Goal: Communication & Community: Answer question/provide support

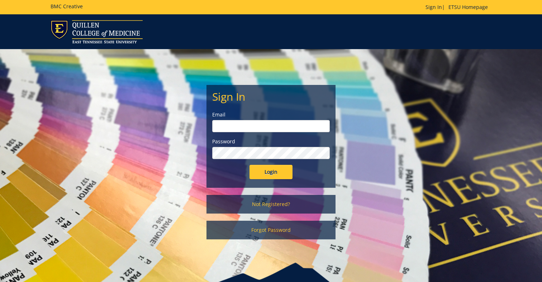
click at [239, 125] on input "email" at bounding box center [271, 126] width 118 height 12
type input "[EMAIL_ADDRESS][DOMAIN_NAME]"
click at [249, 165] on input "Login" at bounding box center [270, 172] width 43 height 14
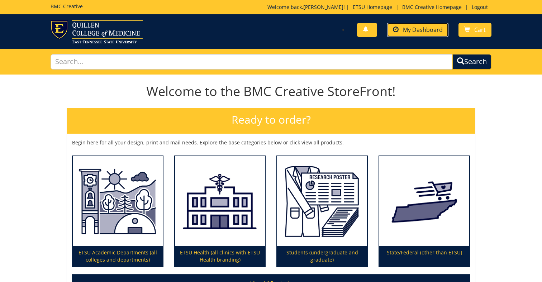
click at [408, 30] on span "My Dashboard" at bounding box center [423, 30] width 40 height 8
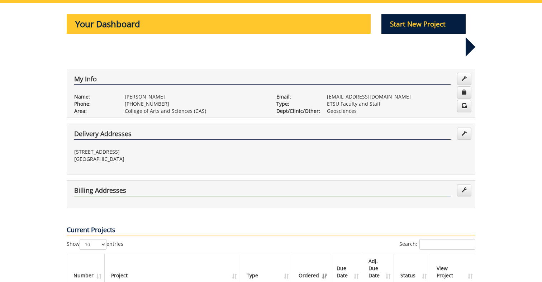
scroll to position [179, 0]
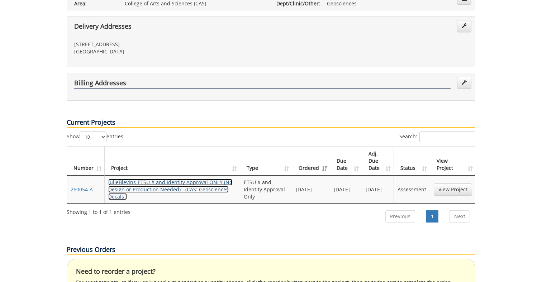
click at [193, 179] on link "JulieBlevins-ETSU # and Identity Approval ONLY (No Design or Production Needed)…" at bounding box center [170, 189] width 124 height 21
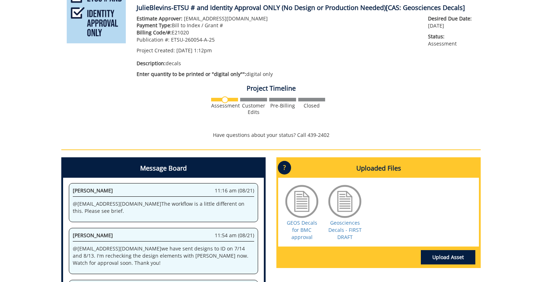
scroll to position [215, 0]
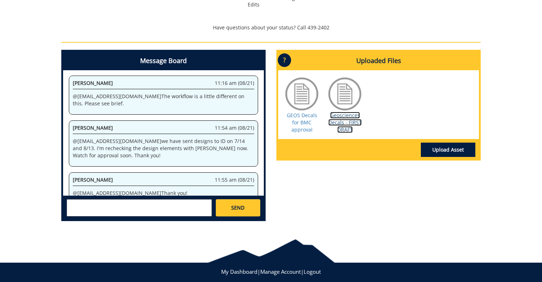
click at [344, 120] on link "Geosciences Decals - FIRST DRAFT" at bounding box center [344, 122] width 33 height 21
click at [343, 123] on link "Geosciences Decals - FIRST DRAFT" at bounding box center [344, 122] width 33 height 21
click at [127, 207] on textarea at bounding box center [139, 207] width 145 height 17
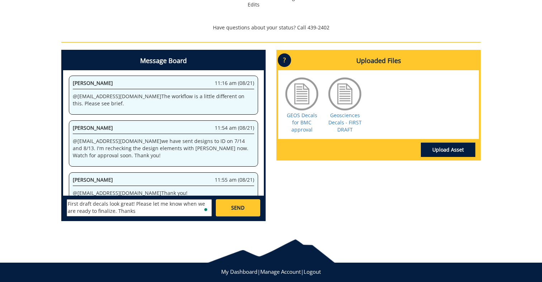
type textarea "First draft decals look great! Please let me know when we are ready to finalize…"
click at [233, 203] on link "SEND" at bounding box center [238, 207] width 44 height 17
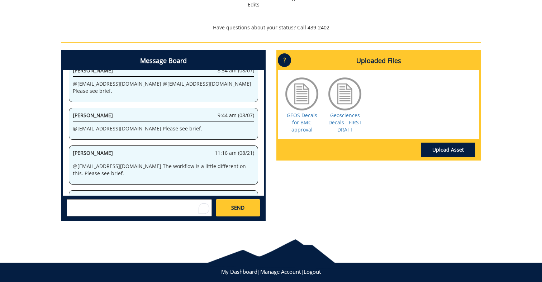
scroll to position [180389, 0]
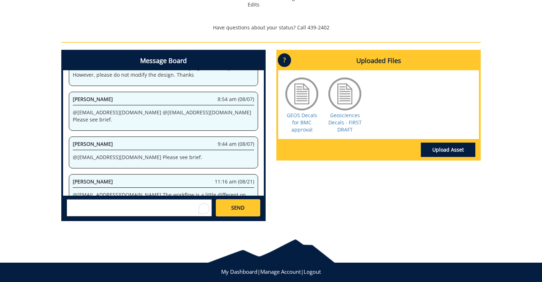
click at [258, 235] on body "BMC Creative Welcome back, [PERSON_NAME] ! | ETSU Homepage | BMC Creative Homep…" at bounding box center [271, 41] width 542 height 512
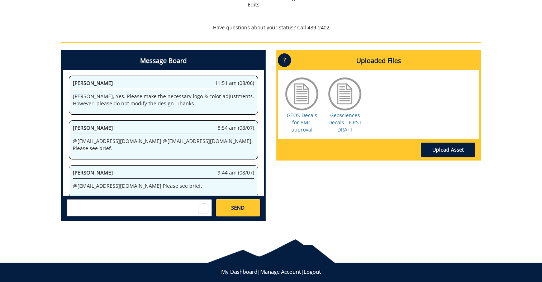
scroll to position [182597, 0]
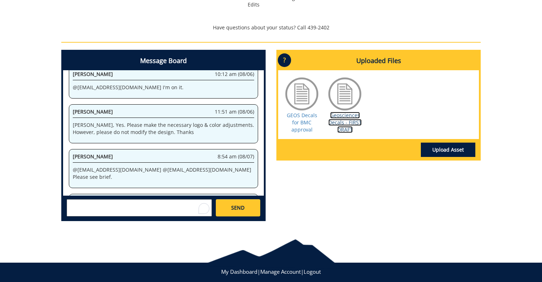
click at [345, 126] on link "Geosciences Decals - FIRST DRAFT" at bounding box center [344, 122] width 33 height 21
